Goal: Task Accomplishment & Management: Manage account settings

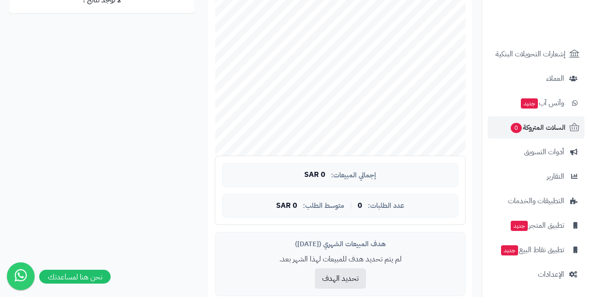
scroll to position [203, 0]
click at [166, 195] on div "تحليل نمو المتجر المرحلة الأولى 40 تقييم النمو 0 طلبات الشهر 0% معدل تكرار الشر…" at bounding box center [240, 94] width 477 height 447
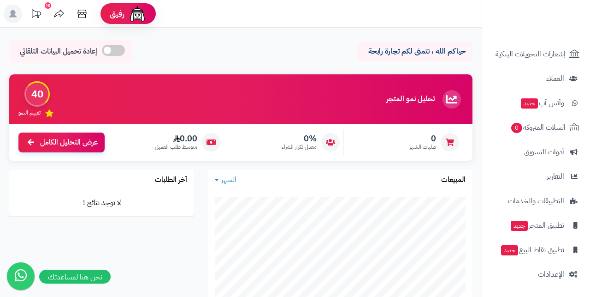
click at [278, 41] on div "حياكم الله ، نتمنى لكم تجارة رابحة إعادة تحميل البيانات التلقائي" at bounding box center [240, 53] width 463 height 27
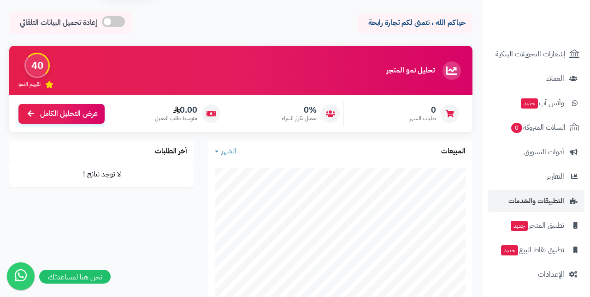
scroll to position [32, 0]
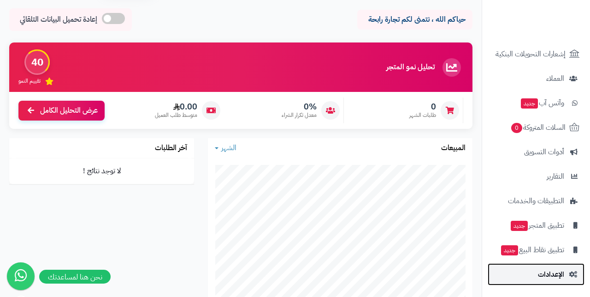
click at [552, 276] on span "الإعدادات" at bounding box center [551, 273] width 26 height 13
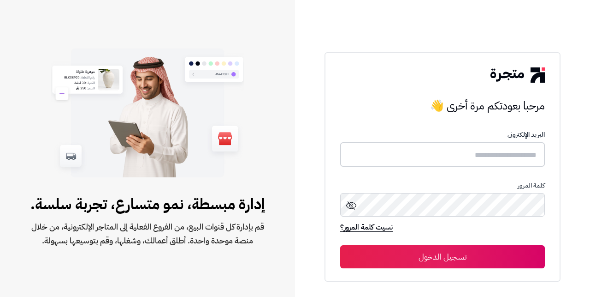
click at [395, 161] on input "text" at bounding box center [442, 154] width 205 height 24
type input "**********"
click at [340, 245] on button "تسجيل الدخول" at bounding box center [442, 256] width 205 height 23
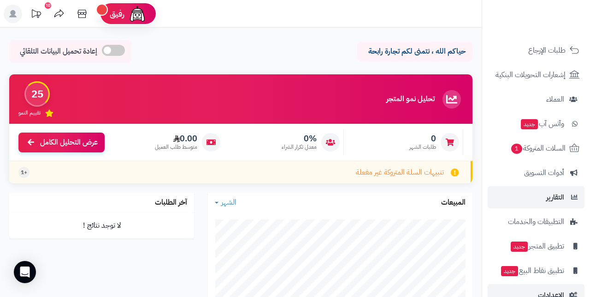
scroll to position [125, 0]
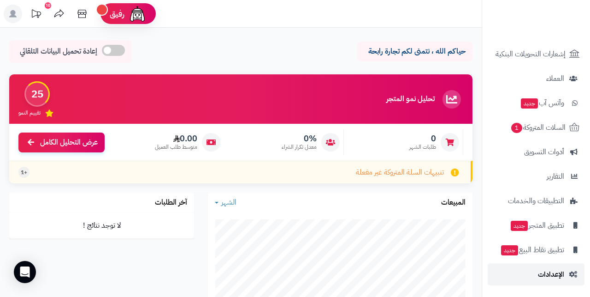
click at [558, 277] on span "الإعدادات" at bounding box center [551, 273] width 26 height 13
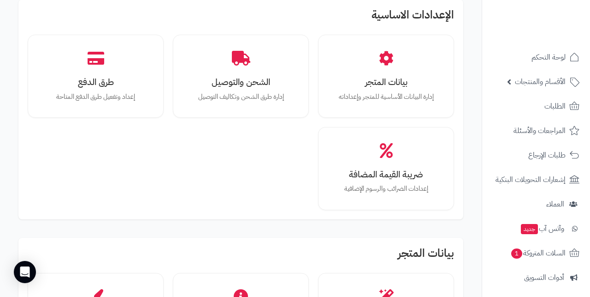
scroll to position [51, 0]
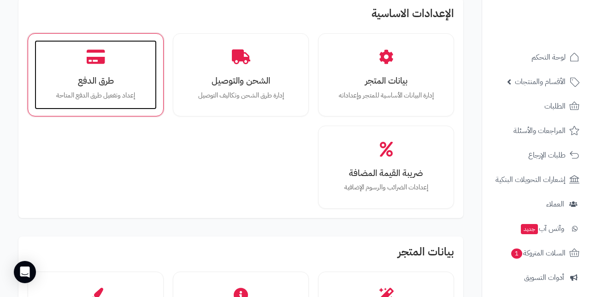
click at [115, 92] on p "إعداد وتفعيل طرق الدفع المتاحة" at bounding box center [96, 95] width 104 height 10
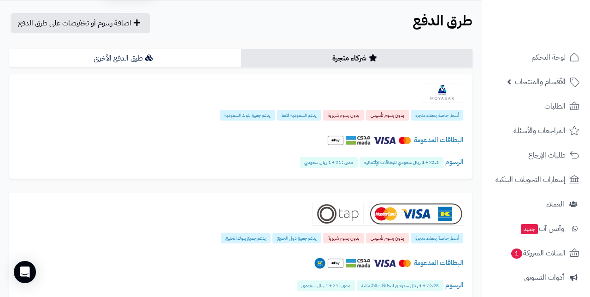
scroll to position [27, 0]
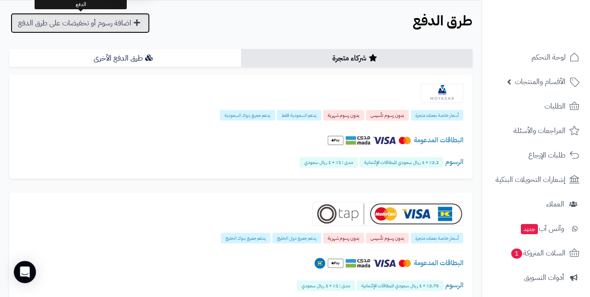
click at [108, 26] on link "اضافة رسوم أو تخفيضات على طرق الدفع" at bounding box center [80, 23] width 139 height 20
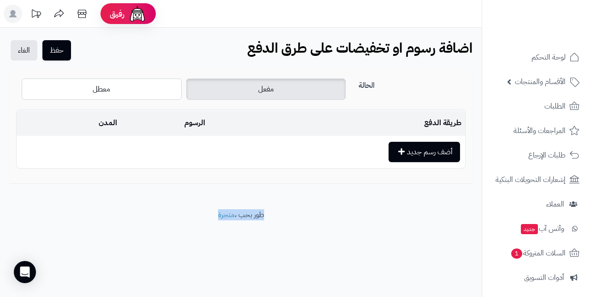
drag, startPoint x: 247, startPoint y: 196, endPoint x: 244, endPoint y: 243, distance: 47.1
click at [244, 243] on div "رفيق ! الطلبات معالجة مكتمل إرجاع المنتجات العملاء المتواجدون الان 3 عملاء منتظ…" at bounding box center [295, 148] width 590 height 297
click at [244, 243] on footer "طور بحب ، متجرة" at bounding box center [241, 232] width 482 height 46
drag, startPoint x: 244, startPoint y: 243, endPoint x: 241, endPoint y: 190, distance: 54.1
click at [241, 190] on div "رفيق ! الطلبات معالجة مكتمل إرجاع المنتجات العملاء المتواجدون الان 3 عملاء منتظ…" at bounding box center [295, 148] width 590 height 297
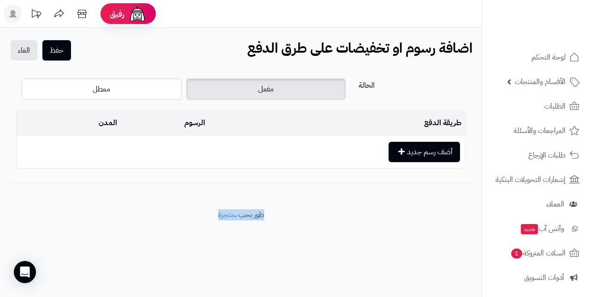
click at [241, 190] on div "حفظ الغاء اضافة رسوم او تخفيضات على طرق الدفع الرئيسية text_extension اضافة رسو…" at bounding box center [241, 119] width 482 height 182
drag, startPoint x: 241, startPoint y: 190, endPoint x: 234, endPoint y: 233, distance: 44.0
click at [234, 233] on div "رفيق ! الطلبات معالجة مكتمل إرجاع المنتجات العملاء المتواجدون الان 3 عملاء منتظ…" at bounding box center [295, 148] width 590 height 297
click at [234, 233] on footer "طور بحب ، متجرة" at bounding box center [241, 232] width 482 height 46
drag, startPoint x: 234, startPoint y: 233, endPoint x: 235, endPoint y: 194, distance: 39.2
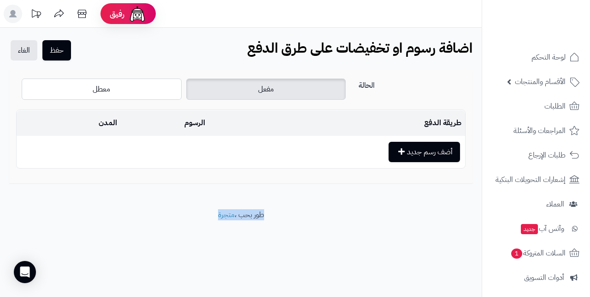
click at [235, 194] on div "رفيق ! الطلبات معالجة مكتمل إرجاع المنتجات العملاء المتواجدون الان 3 عملاء منتظ…" at bounding box center [295, 148] width 590 height 297
click at [434, 160] on button "أضف رسم جديد" at bounding box center [424, 151] width 71 height 20
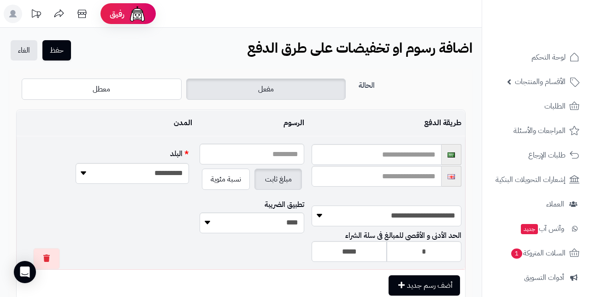
click at [326, 217] on select "**********" at bounding box center [387, 215] width 150 height 21
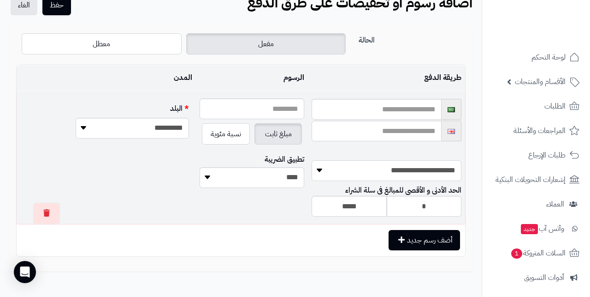
scroll to position [94, 0]
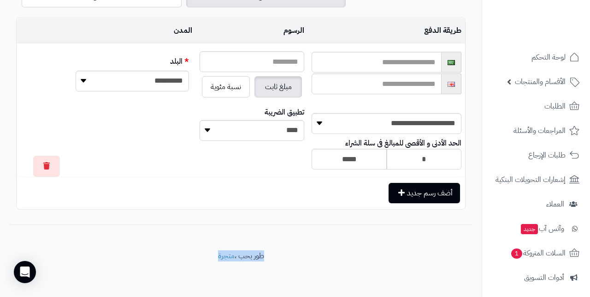
click at [247, 232] on div "**********" at bounding box center [241, 92] width 482 height 315
